Goal: Task Accomplishment & Management: Use online tool/utility

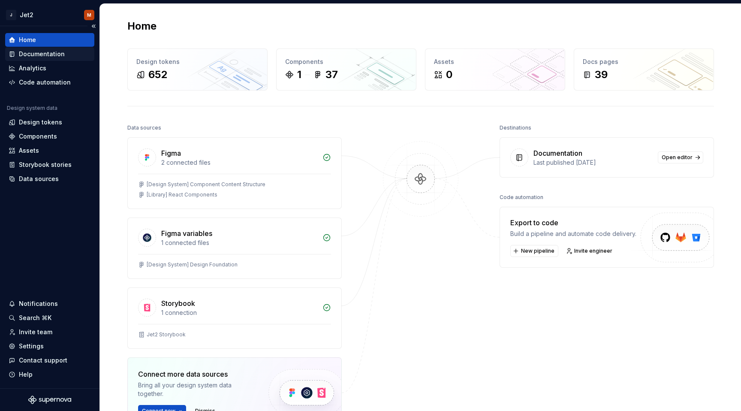
click at [42, 55] on div "Documentation" at bounding box center [42, 54] width 46 height 9
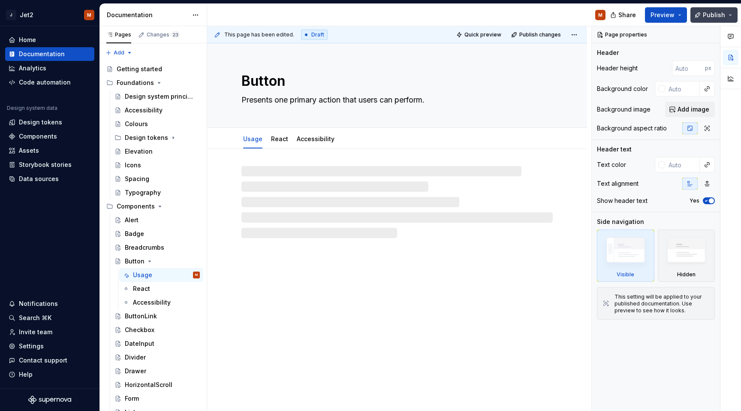
click at [710, 15] on span "Publish" at bounding box center [714, 15] width 22 height 9
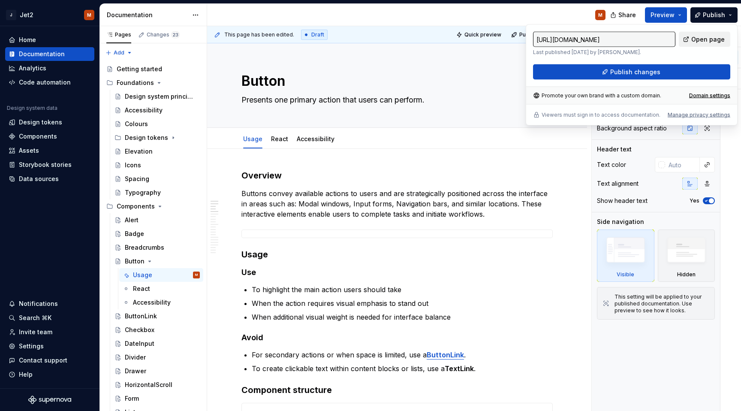
click at [699, 39] on span "Open page" at bounding box center [707, 39] width 33 height 9
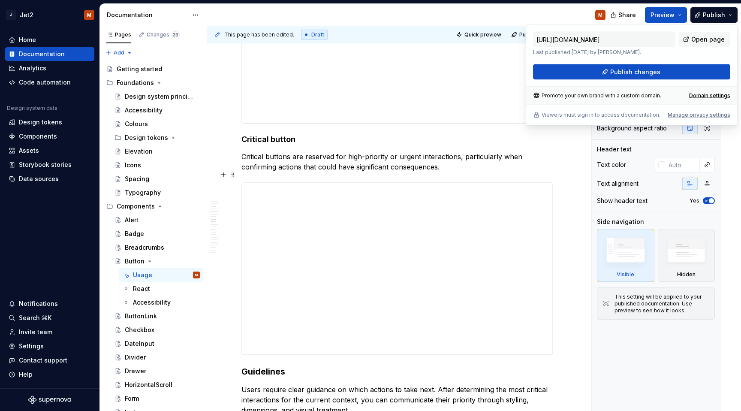
scroll to position [1548, 0]
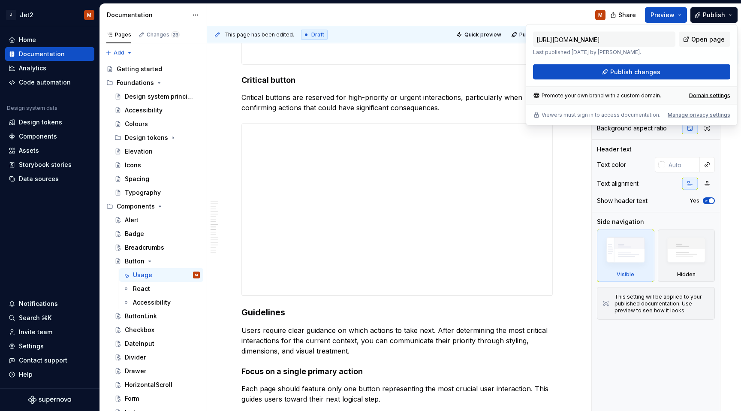
click at [545, 8] on div "M" at bounding box center [409, 15] width 405 height 22
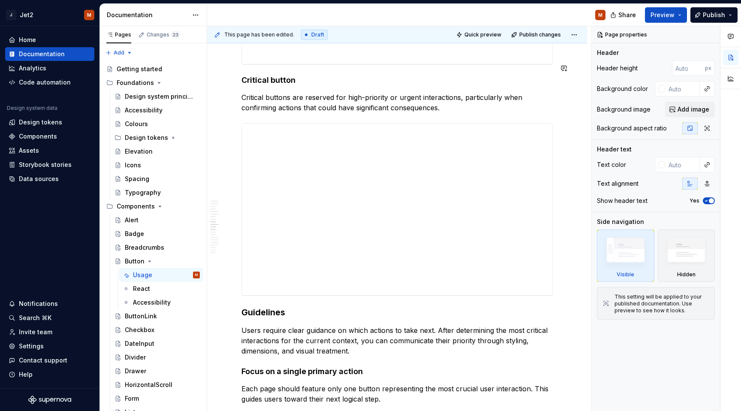
type textarea "*"
